Goal: Complete application form

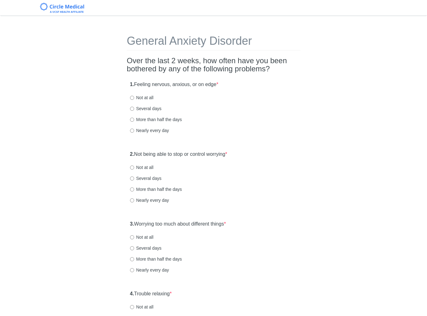
click at [147, 97] on label "Not at all" at bounding box center [141, 97] width 23 height 6
click at [134, 97] on input "Not at all" at bounding box center [132, 98] width 4 height 4
radio input "true"
click at [290, 114] on div "1. Feeling nervous, anxious, or on edge * Not at all Several days More than hal…" at bounding box center [213, 110] width 173 height 65
click at [227, 152] on span "*" at bounding box center [226, 153] width 2 height 5
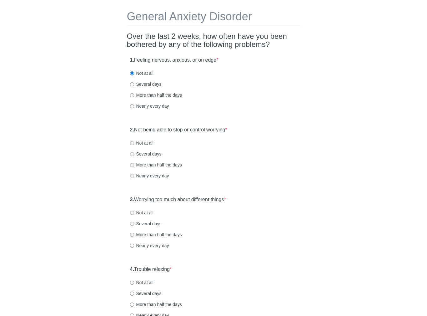
scroll to position [25, 0]
click at [295, 76] on div "1. Feeling nervous, anxious, or on edge * Not at all Several days More than hal…" at bounding box center [213, 85] width 173 height 65
click at [305, 99] on div "General Anxiety Disorder Over the last 2 weeks, how often have you been bothere…" at bounding box center [213, 268] width 365 height 543
click at [168, 129] on label "2. Not being able to stop or control worrying *" at bounding box center [178, 129] width 97 height 7
click at [221, 129] on label "2. Not being able to stop or control worrying *" at bounding box center [178, 129] width 97 height 7
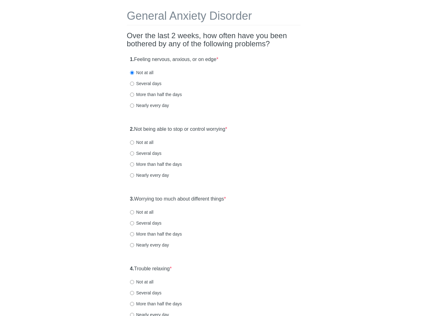
click at [149, 143] on label "Not at all" at bounding box center [141, 142] width 23 height 6
click at [134, 143] on input "Not at all" at bounding box center [132, 142] width 4 height 4
radio input "true"
click at [205, 197] on label "3. Worrying too much about different things *" at bounding box center [178, 198] width 96 height 7
click at [146, 212] on label "Not at all" at bounding box center [141, 212] width 23 height 6
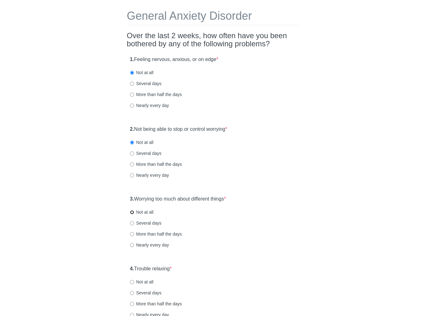
click at [134, 212] on input "Not at all" at bounding box center [132, 212] width 4 height 4
radio input "true"
click at [166, 200] on label "3. Worrying too much about different things *" at bounding box center [178, 198] width 96 height 7
click at [232, 217] on div "3. Worrying too much about different things * Not at all Several days More than…" at bounding box center [213, 224] width 173 height 65
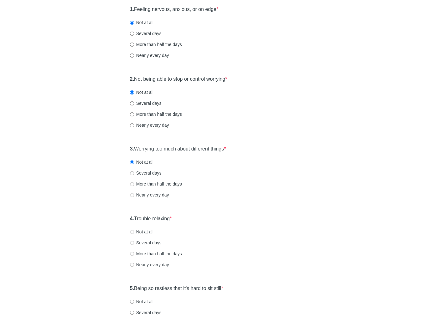
scroll to position [87, 0]
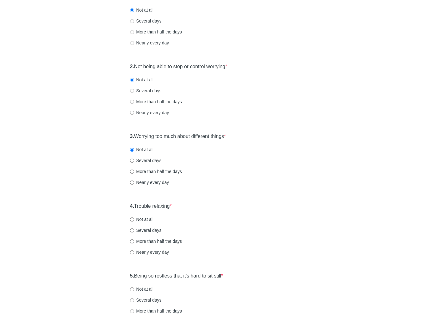
click at [168, 206] on label "4. Trouble relaxing *" at bounding box center [151, 205] width 42 height 7
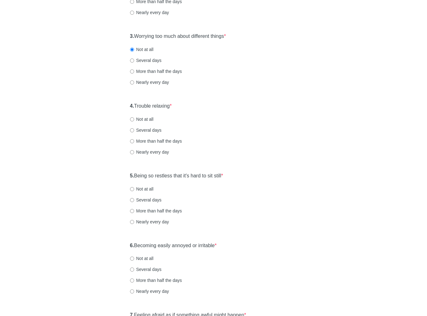
scroll to position [200, 0]
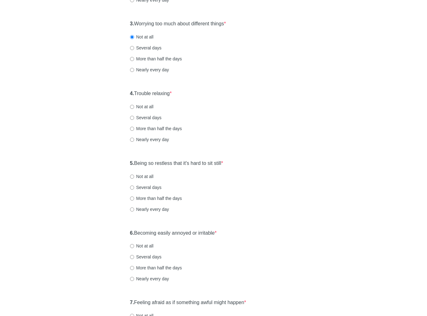
click at [147, 118] on label "Several days" at bounding box center [146, 117] width 32 height 6
click at [134, 118] on input "Several days" at bounding box center [132, 118] width 4 height 4
radio input "true"
click at [161, 163] on label "5. Being so restless that it's hard to sit still *" at bounding box center [176, 163] width 93 height 7
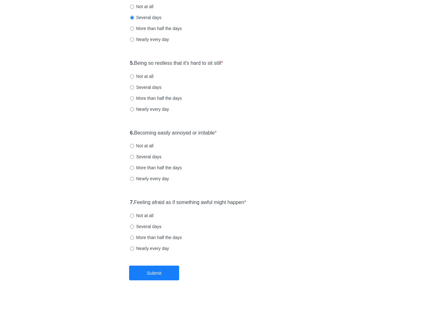
scroll to position [302, 0]
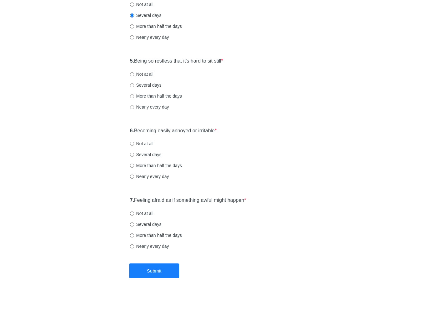
click at [148, 74] on label "Not at all" at bounding box center [141, 74] width 23 height 6
click at [134, 74] on input "Not at all" at bounding box center [132, 74] width 4 height 4
radio input "true"
click at [164, 131] on label "6. Becoming easily annoyed or irritable *" at bounding box center [173, 130] width 87 height 7
click at [148, 154] on label "Several days" at bounding box center [146, 154] width 32 height 6
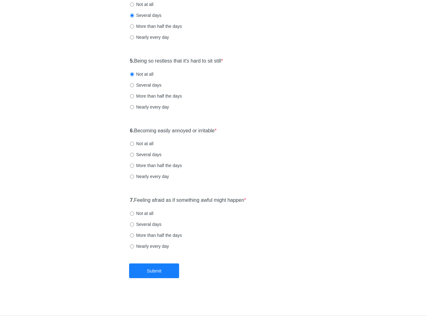
click at [134, 154] on input "Several days" at bounding box center [132, 154] width 4 height 4
radio input "true"
click at [200, 197] on label "7. Feeling afraid as if something awful might happen *" at bounding box center [188, 199] width 116 height 7
click at [256, 179] on div "6. Becoming easily annoyed or irritable * Not at all Several days More than hal…" at bounding box center [213, 156] width 173 height 65
drag, startPoint x: 146, startPoint y: 213, endPoint x: 146, endPoint y: 216, distance: 3.4
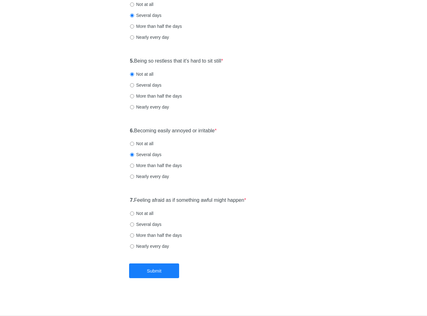
click at [146, 213] on label "Not at all" at bounding box center [141, 213] width 23 height 6
click at [134, 213] on input "Not at all" at bounding box center [132, 213] width 4 height 4
radio input "true"
click at [166, 269] on button "Submit" at bounding box center [154, 270] width 50 height 15
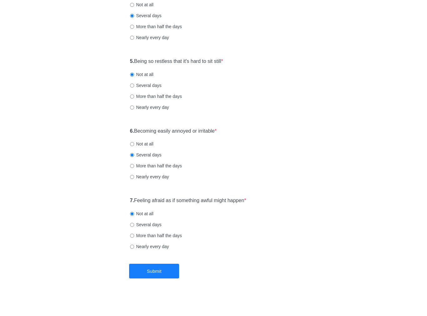
scroll to position [0, 0]
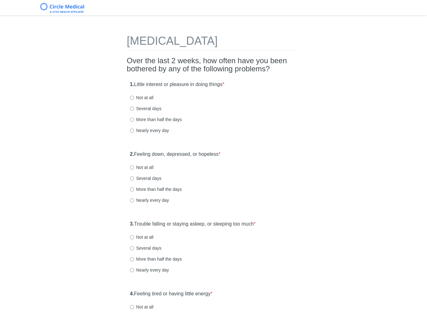
drag, startPoint x: 148, startPoint y: 167, endPoint x: 146, endPoint y: 156, distance: 10.8
click at [148, 167] on label "Not at all" at bounding box center [141, 167] width 23 height 6
click at [134, 167] on input "Not at all" at bounding box center [132, 167] width 4 height 4
radio input "true"
click at [147, 97] on label "Not at all" at bounding box center [141, 97] width 23 height 6
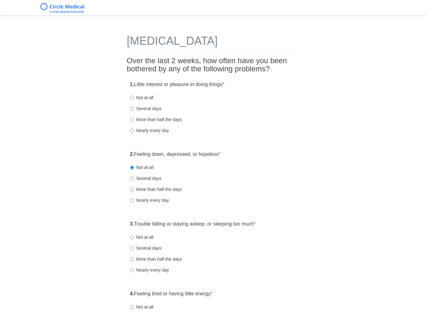
click at [134, 97] on input "Not at all" at bounding box center [132, 98] width 4 height 4
radio input "true"
click at [155, 108] on label "Several days" at bounding box center [146, 108] width 32 height 6
click at [134, 108] on input "Several days" at bounding box center [132, 109] width 4 height 4
radio input "true"
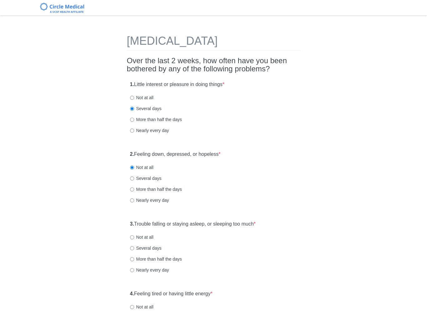
click at [260, 119] on div "More than half the days" at bounding box center [213, 119] width 167 height 6
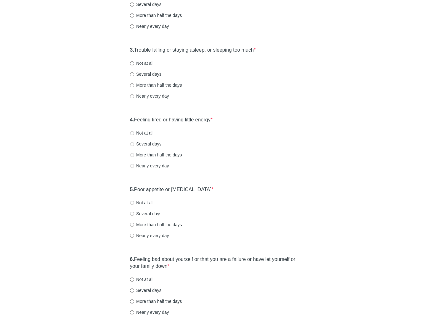
scroll to position [175, 0]
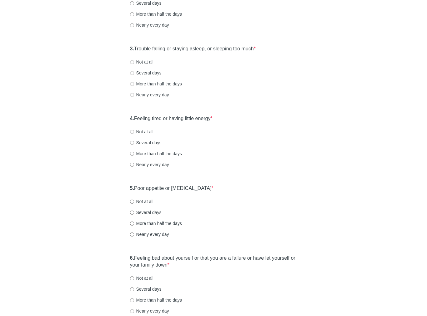
click at [157, 75] on label "Several days" at bounding box center [146, 73] width 32 height 6
click at [134, 75] on input "Several days" at bounding box center [132, 73] width 4 height 4
radio input "true"
click at [249, 87] on div "3. Trouble falling or staying asleep, or sleeping too much * Not at all Several…" at bounding box center [213, 74] width 173 height 65
click at [210, 118] on label "4. Feeling tired or having little energy *" at bounding box center [171, 118] width 82 height 7
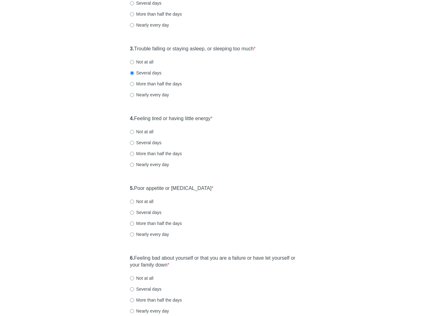
click at [273, 127] on div "4. Feeling tired or having little energy * Not at all Several days More than ha…" at bounding box center [213, 144] width 173 height 65
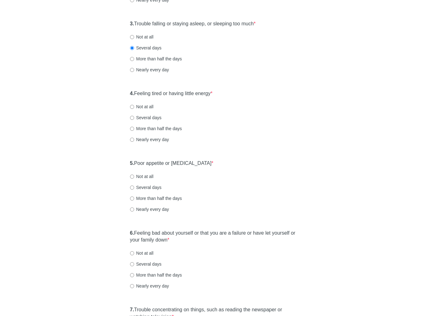
scroll to position [212, 0]
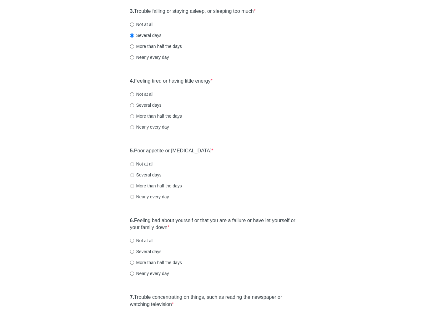
click at [149, 92] on label "Not at all" at bounding box center [141, 94] width 23 height 6
click at [134, 92] on input "Not at all" at bounding box center [132, 94] width 4 height 4
radio input "true"
click at [193, 150] on label "5. Poor appetite or [MEDICAL_DATA] *" at bounding box center [171, 150] width 83 height 7
click at [270, 163] on div "Not at all" at bounding box center [213, 164] width 167 height 6
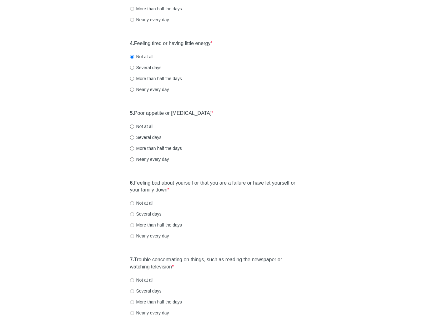
scroll to position [262, 0]
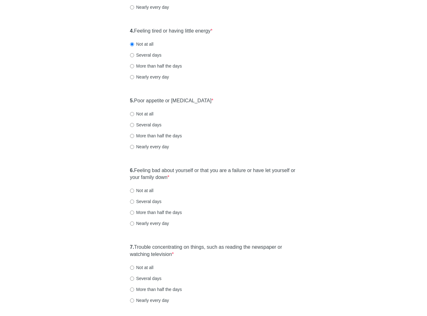
click at [145, 114] on label "Not at all" at bounding box center [141, 114] width 23 height 6
click at [134, 114] on input "Not at all" at bounding box center [132, 114] width 4 height 4
radio input "true"
click at [238, 167] on label "6. Feeling bad about yourself or that you are a failure or have let yourself or…" at bounding box center [213, 174] width 167 height 14
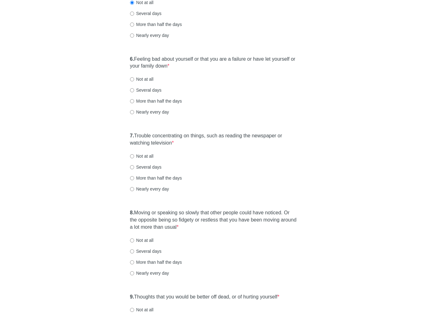
scroll to position [372, 0]
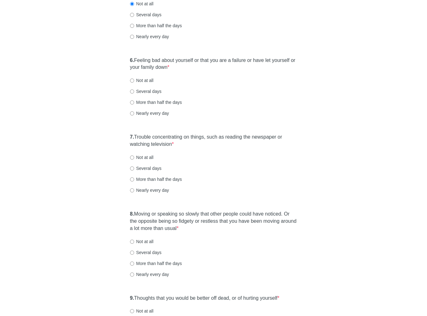
click at [147, 92] on label "Several days" at bounding box center [146, 91] width 32 height 6
click at [134, 92] on input "Several days" at bounding box center [132, 91] width 4 height 4
radio input "true"
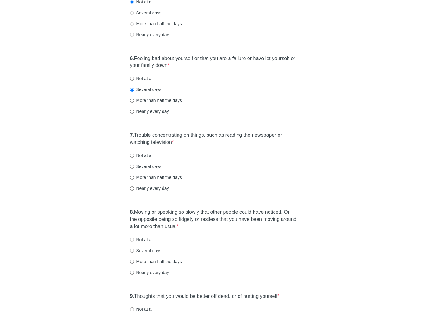
click at [182, 136] on label "7. Trouble concentrating on things, such as reading the newspaper or watching t…" at bounding box center [213, 139] width 167 height 14
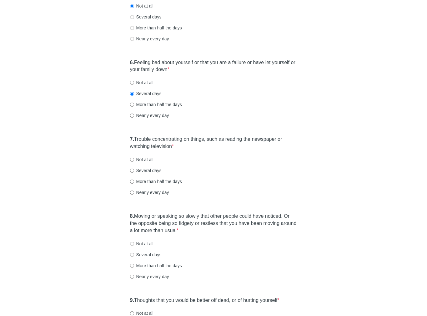
scroll to position [369, 0]
click at [235, 165] on div "7. Trouble concentrating on things, such as reading the newspaper or watching t…" at bounding box center [213, 169] width 173 height 72
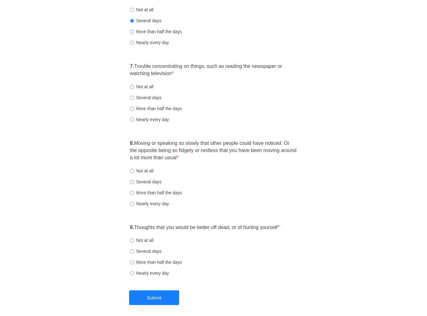
scroll to position [444, 0]
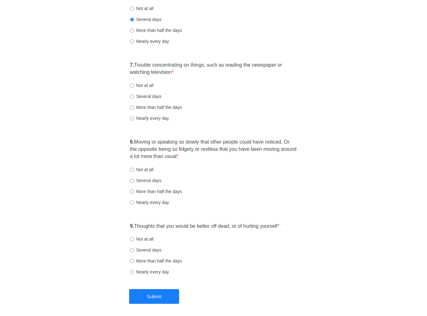
drag, startPoint x: 144, startPoint y: 96, endPoint x: 153, endPoint y: 102, distance: 10.7
click at [144, 96] on label "Several days" at bounding box center [146, 96] width 32 height 6
click at [134, 96] on input "Several days" at bounding box center [132, 96] width 4 height 4
radio input "true"
click at [218, 142] on label "8. Moving or speaking so slowly that other people could have noticed. Or the op…" at bounding box center [213, 149] width 167 height 22
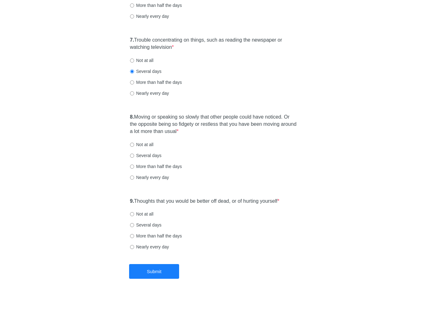
scroll to position [470, 0]
click at [149, 142] on label "Not at all" at bounding box center [141, 144] width 23 height 6
click at [134, 142] on input "Not at all" at bounding box center [132, 144] width 4 height 4
radio input "true"
click at [150, 214] on label "Not at all" at bounding box center [141, 213] width 23 height 6
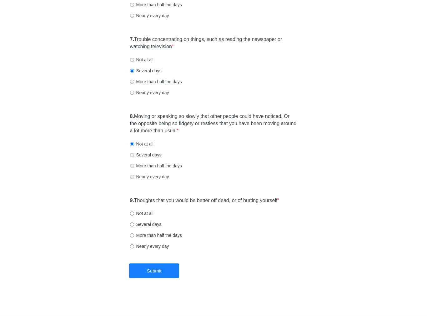
click at [134, 214] on input "Not at all" at bounding box center [132, 213] width 4 height 4
radio input "true"
click at [168, 276] on button "Submit" at bounding box center [154, 270] width 50 height 15
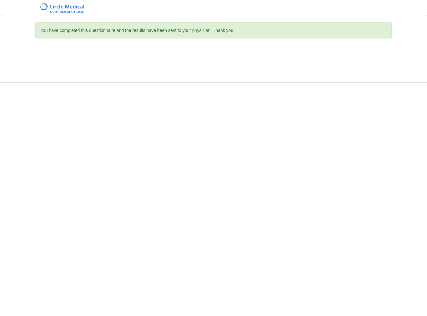
scroll to position [0, 0]
